Goal: Task Accomplishment & Management: Manage account settings

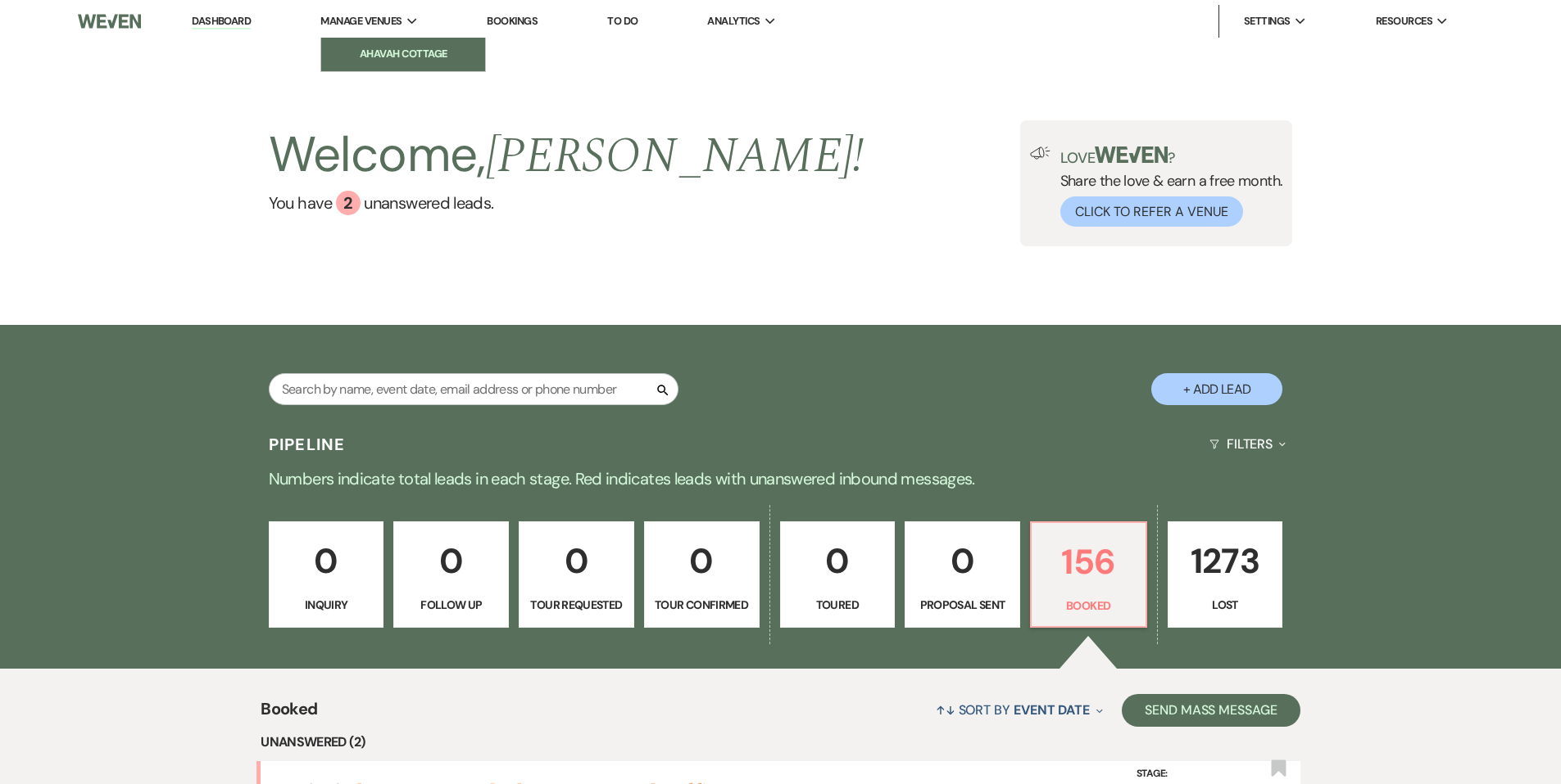
click at [408, 54] on li "Ahavah Cottage" at bounding box center [403, 53] width 148 height 16
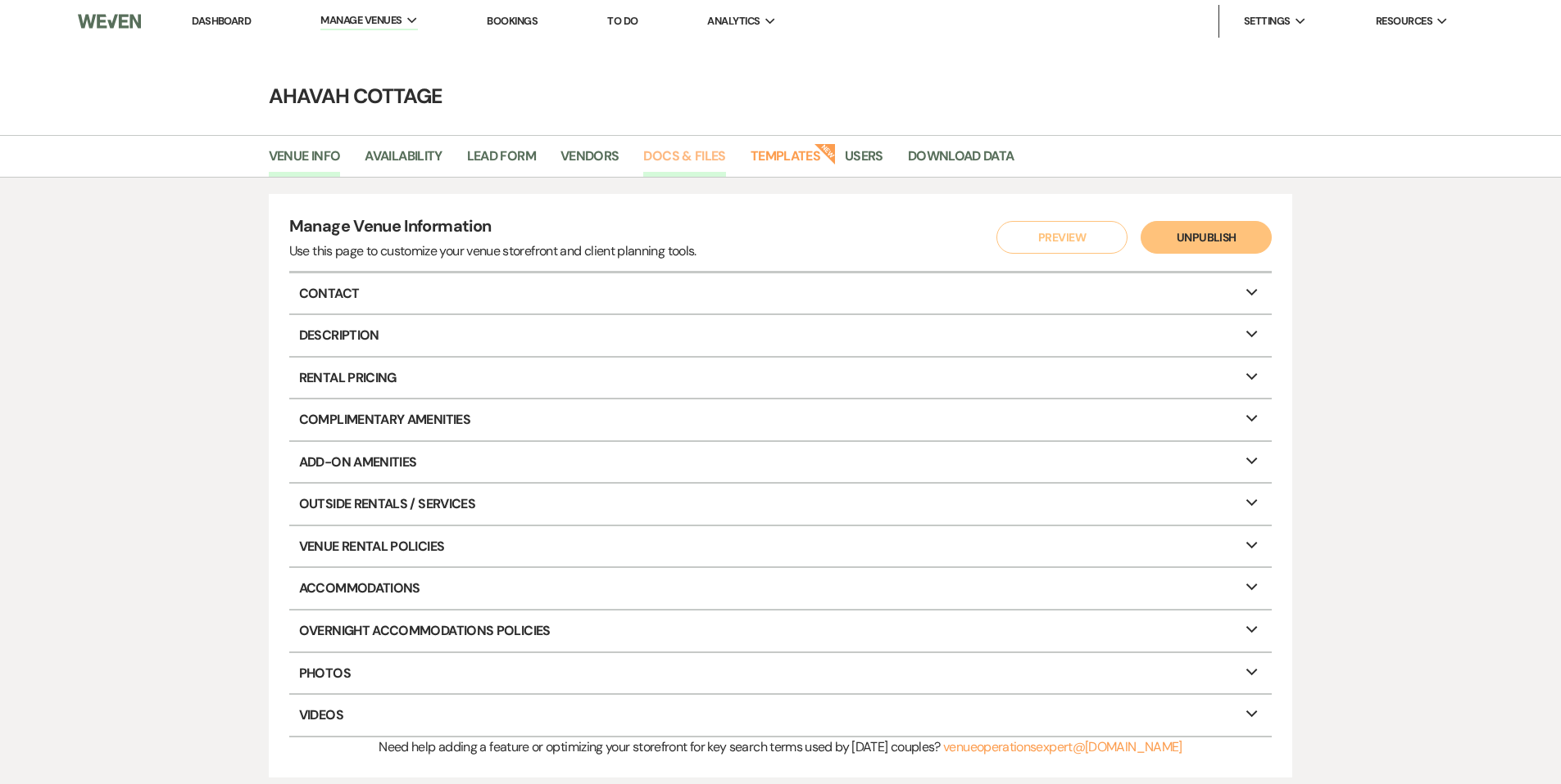
click at [698, 156] on link "Docs & Files" at bounding box center [683, 161] width 82 height 31
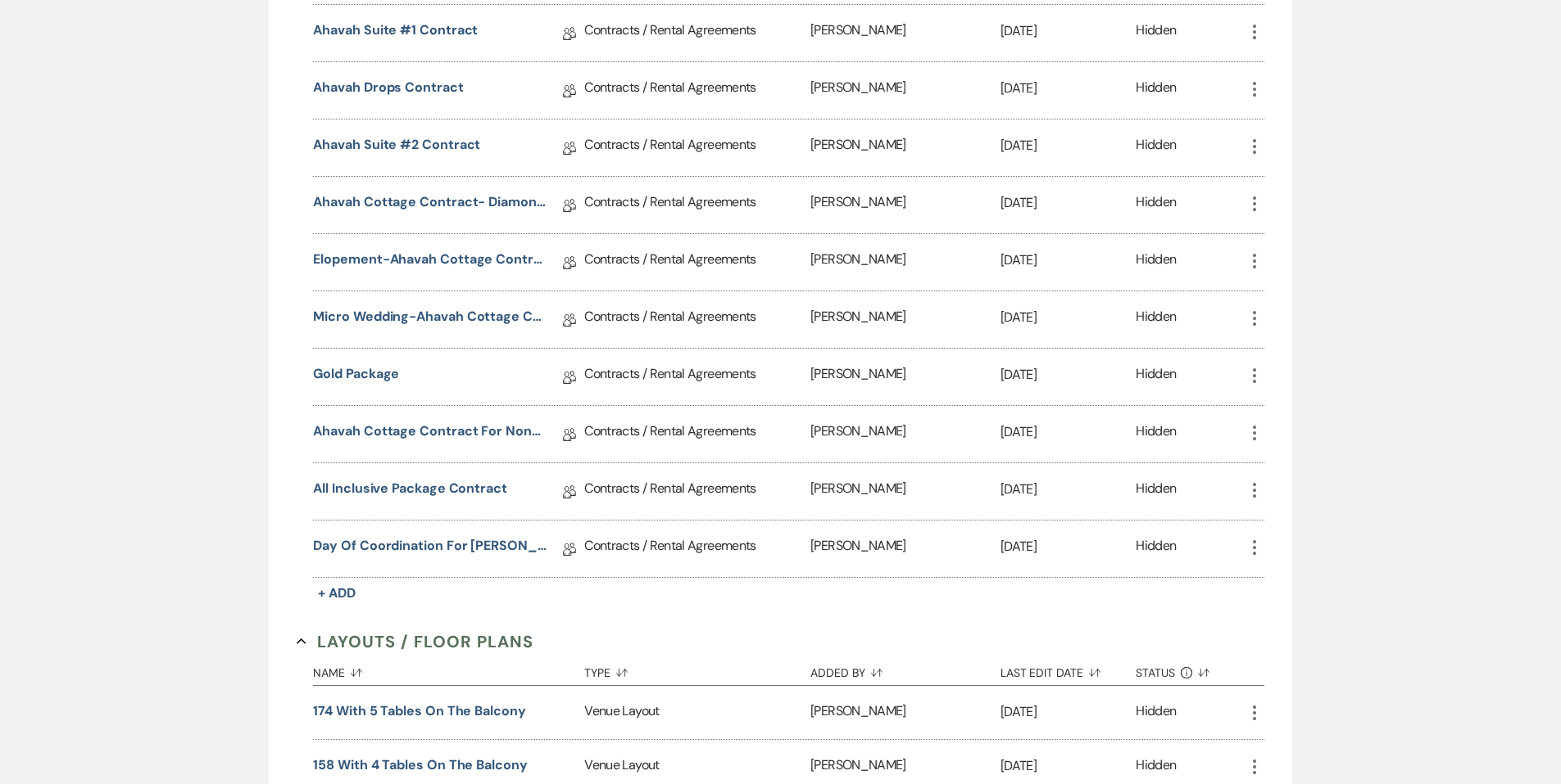
scroll to position [863, 0]
click at [518, 538] on link "Day of Coordination for [PERSON_NAME] and [PERSON_NAME]" at bounding box center [429, 548] width 233 height 25
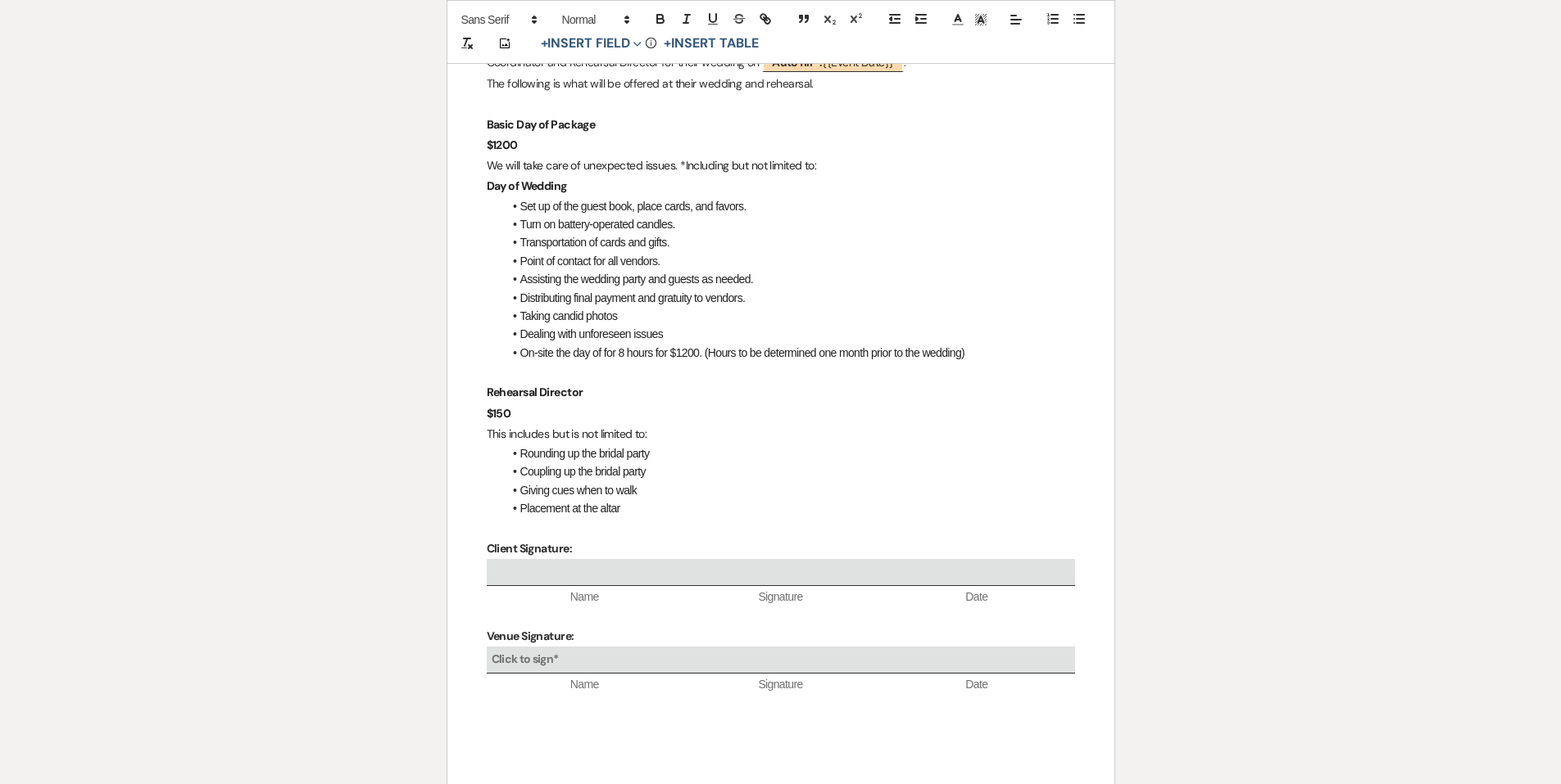
scroll to position [309, 0]
click at [745, 511] on li "Placement at the altar" at bounding box center [788, 506] width 572 height 18
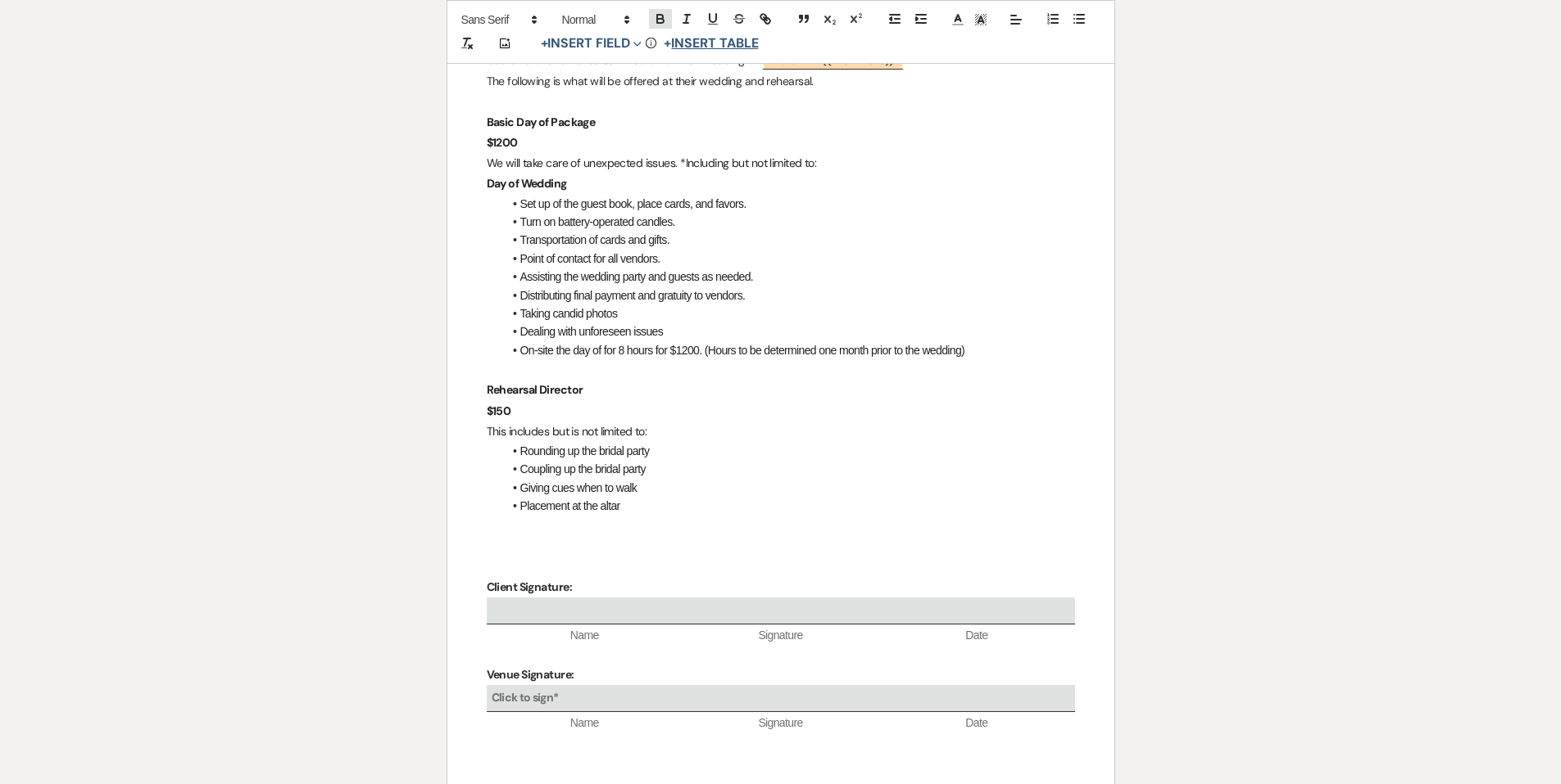
drag, startPoint x: 660, startPoint y: 18, endPoint x: 677, endPoint y: 43, distance: 30.2
click at [660, 18] on icon "button" at bounding box center [660, 20] width 7 height 4
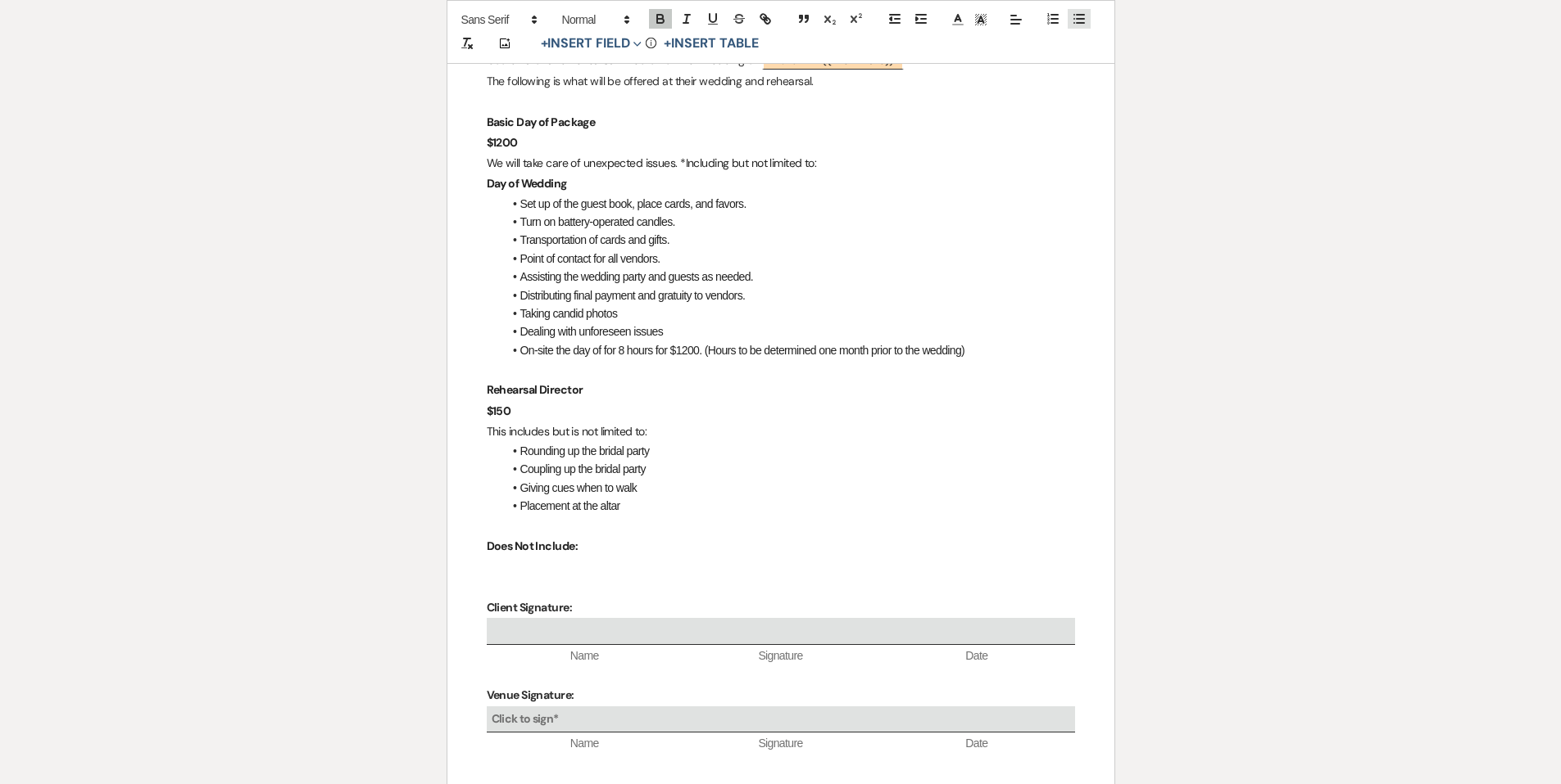
click at [1076, 17] on icon "button" at bounding box center [1079, 18] width 15 height 15
click at [666, 18] on icon "button" at bounding box center [660, 18] width 15 height 15
click at [654, 18] on icon "button" at bounding box center [660, 18] width 15 height 15
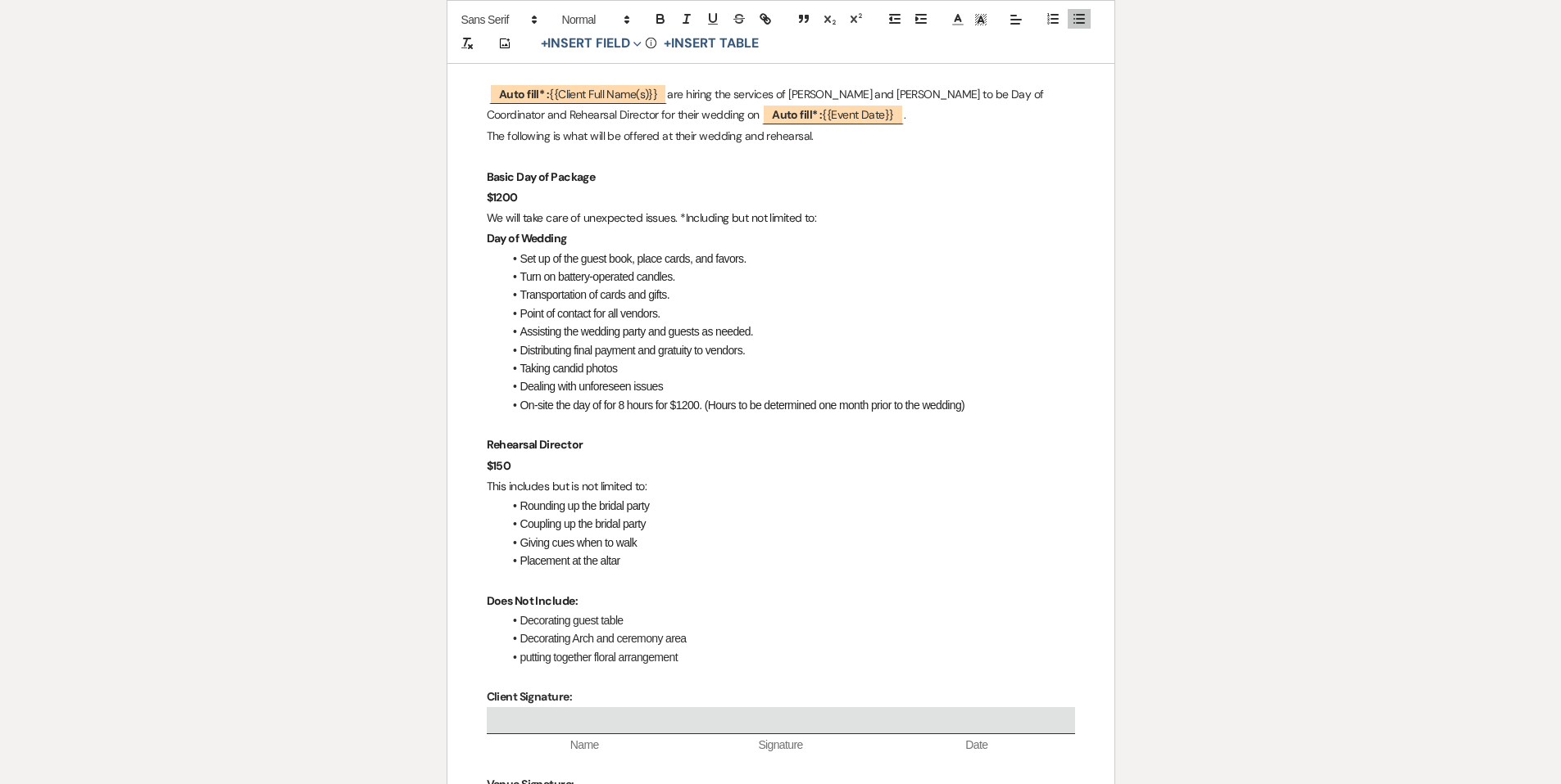
scroll to position [259, 0]
